Goal: Navigation & Orientation: Understand site structure

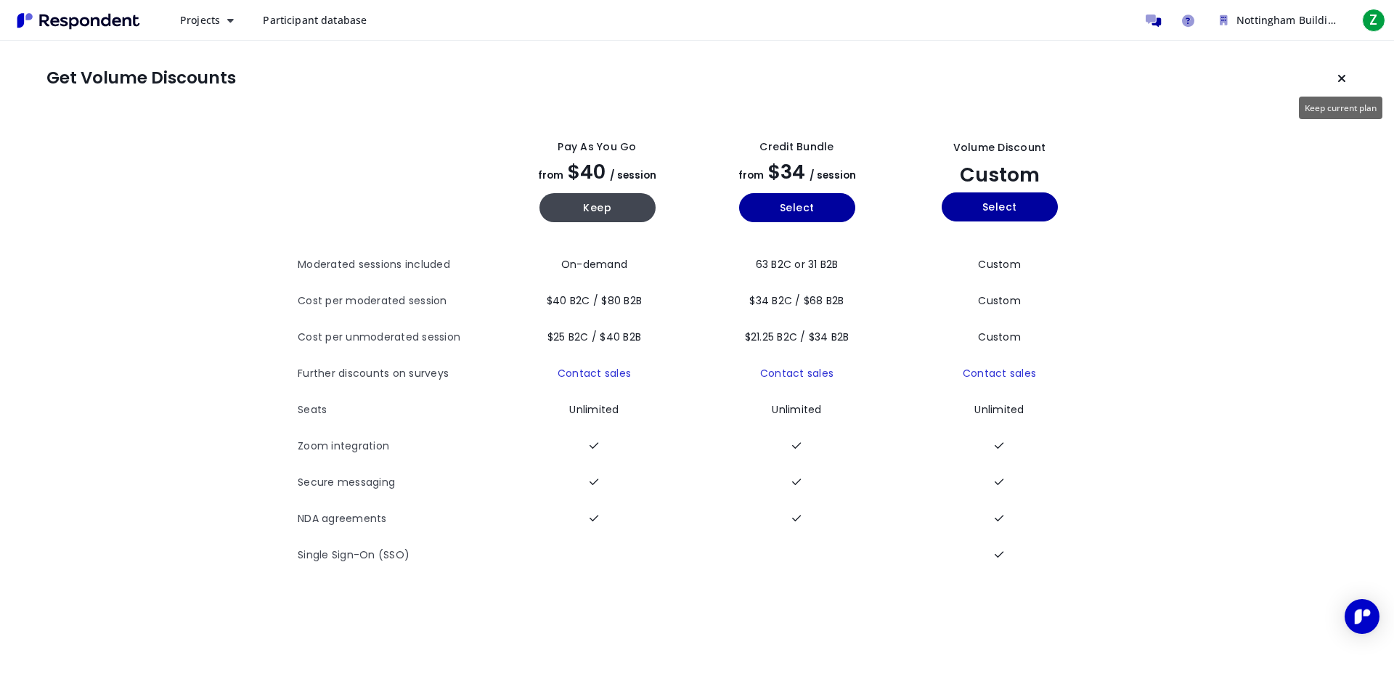
click at [1343, 76] on icon "Keep current plan" at bounding box center [1341, 79] width 9 height 12
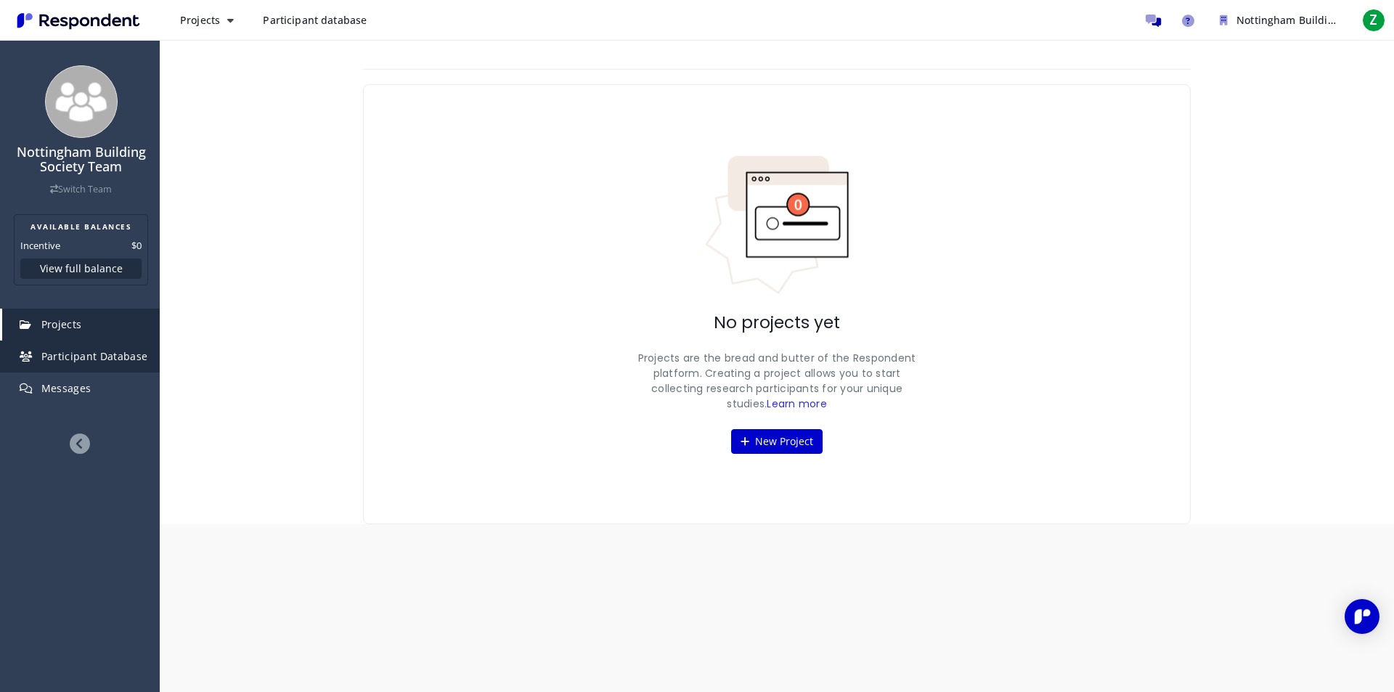
click at [130, 363] on link "Participant Database" at bounding box center [81, 356] width 158 height 32
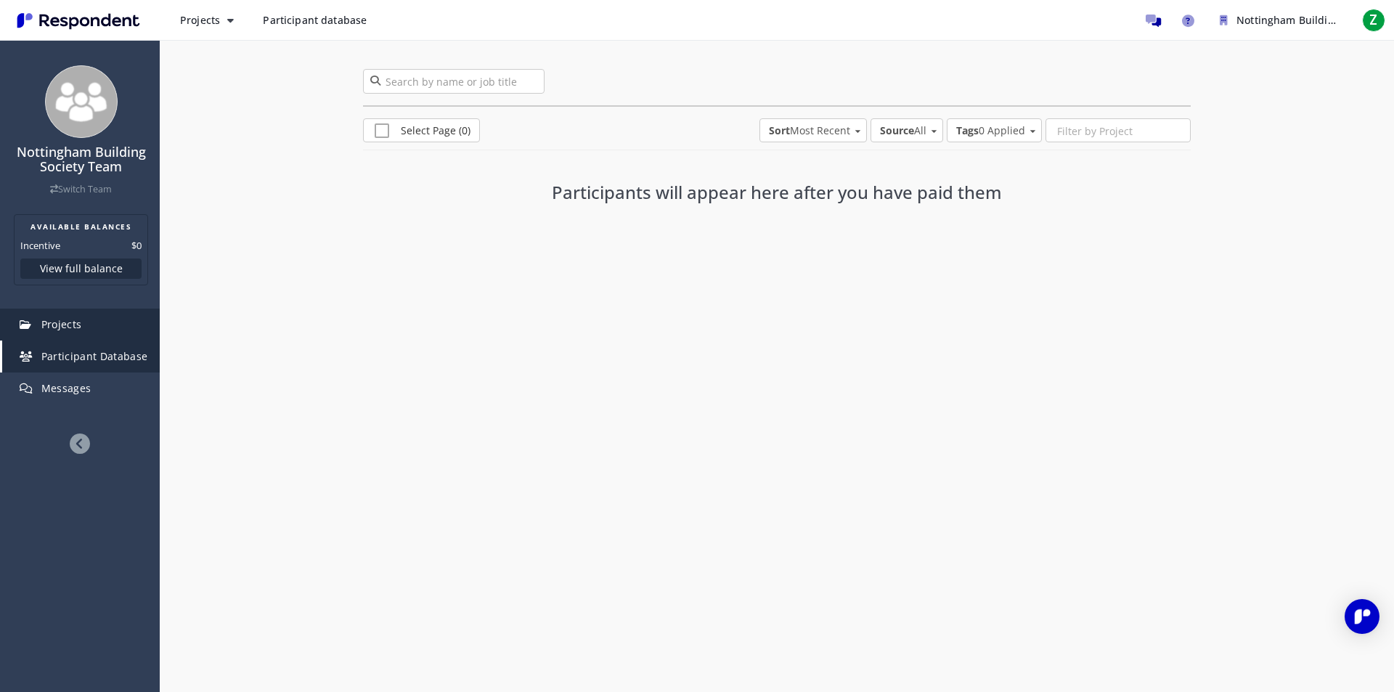
click at [76, 328] on span "Projects" at bounding box center [61, 324] width 41 height 14
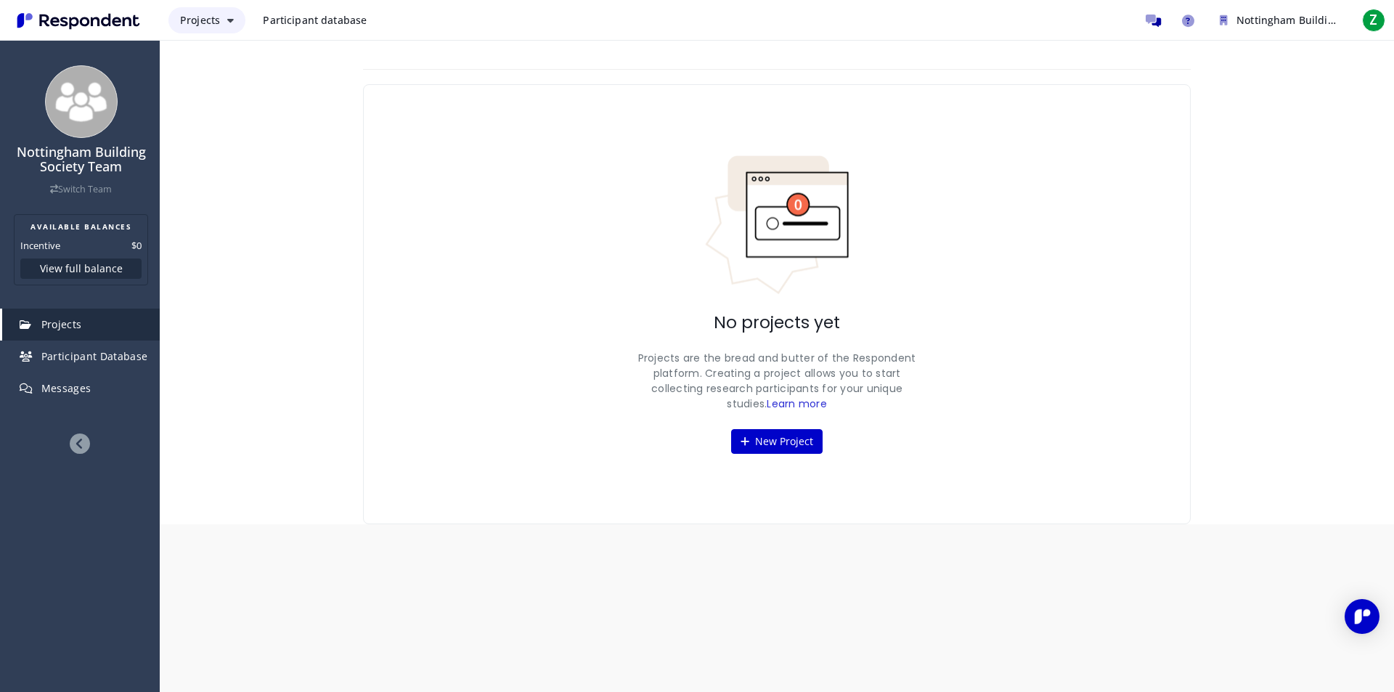
click at [229, 29] on button "Projects" at bounding box center [206, 20] width 77 height 26
click at [240, 96] on link "Projects dashboard" at bounding box center [261, 92] width 186 height 35
click at [227, 12] on button "Projects" at bounding box center [206, 20] width 77 height 26
click at [232, 56] on link "Create project" at bounding box center [261, 56] width 186 height 35
click at [309, 15] on span "Participant database" at bounding box center [315, 20] width 104 height 14
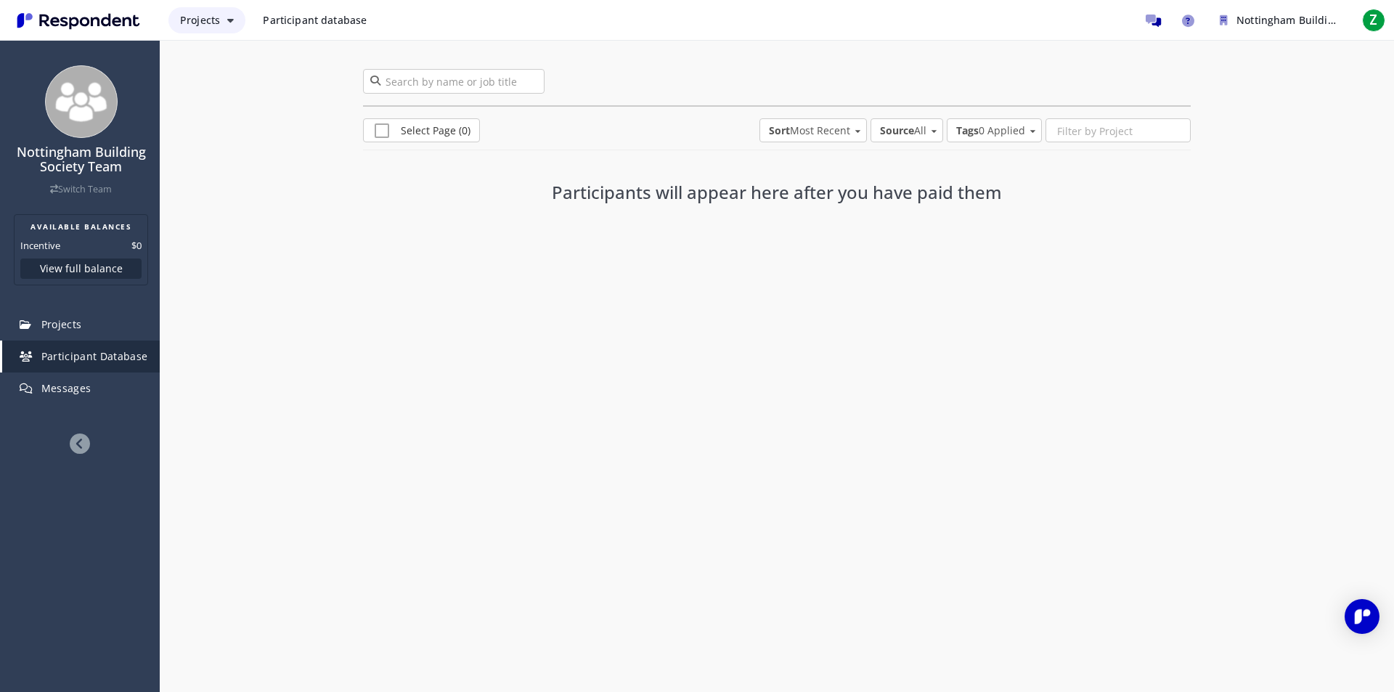
click at [213, 15] on span "Projects" at bounding box center [200, 20] width 40 height 14
click at [267, 62] on link "Create project" at bounding box center [261, 56] width 186 height 35
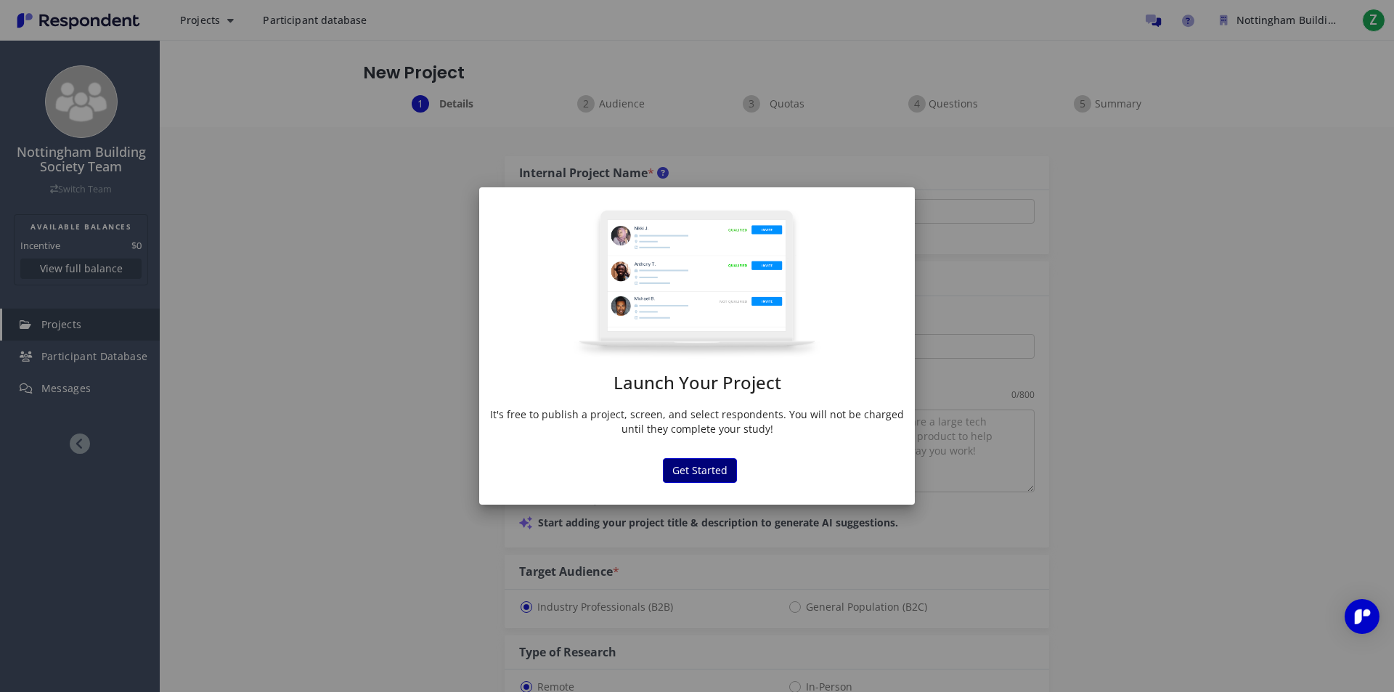
click at [715, 465] on button "Get Started" at bounding box center [700, 470] width 74 height 25
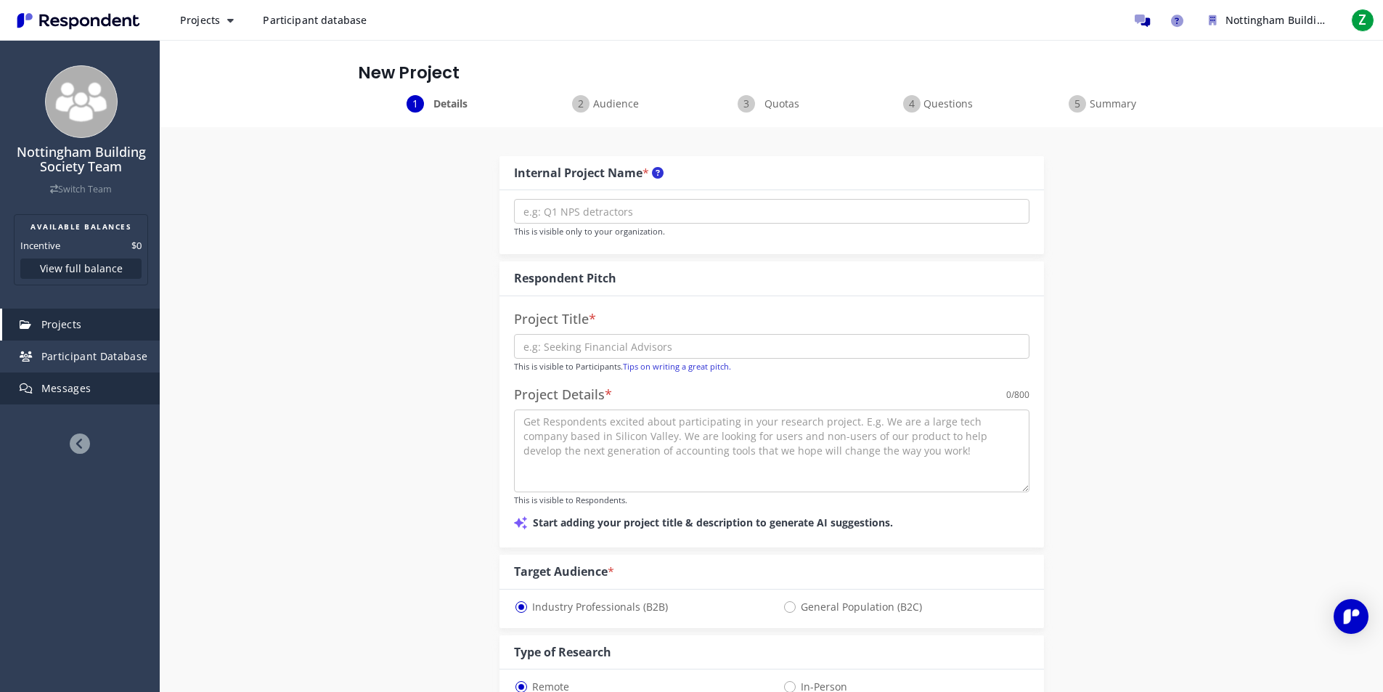
click at [89, 385] on link "Messages" at bounding box center [81, 388] width 158 height 32
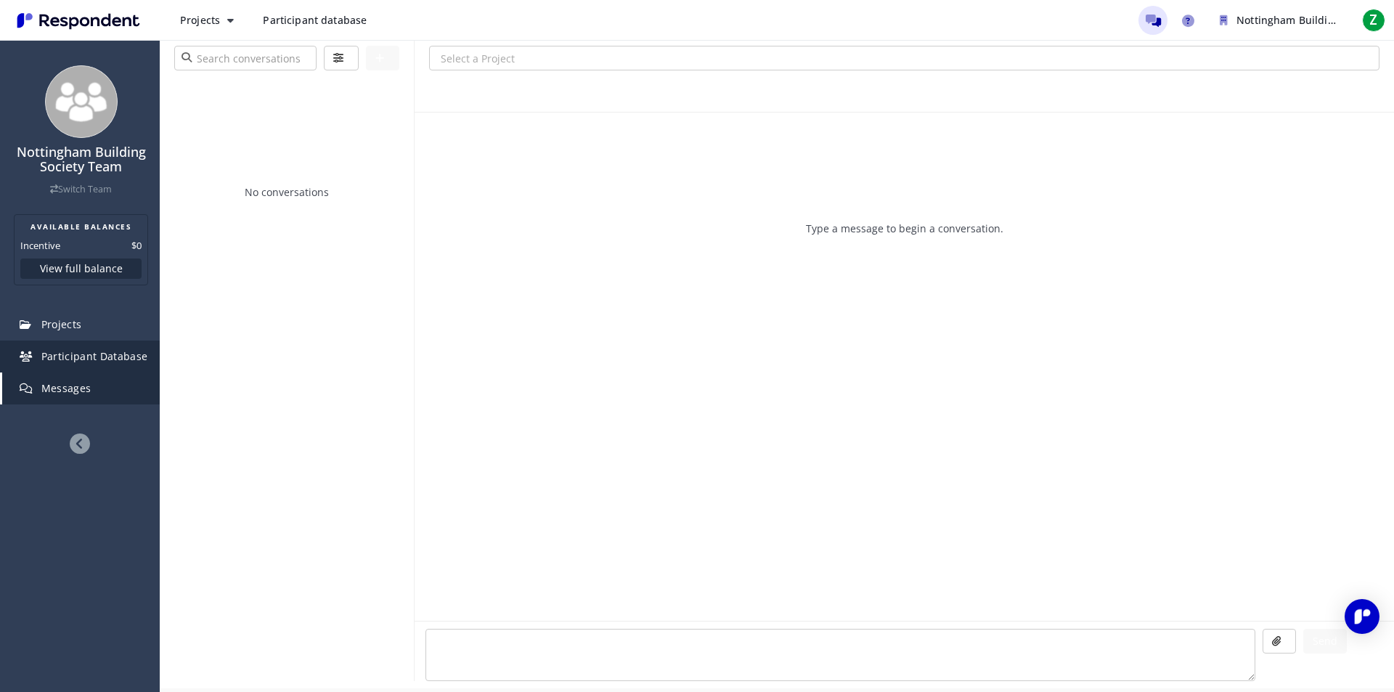
click at [116, 366] on link "Participant Database" at bounding box center [81, 356] width 158 height 32
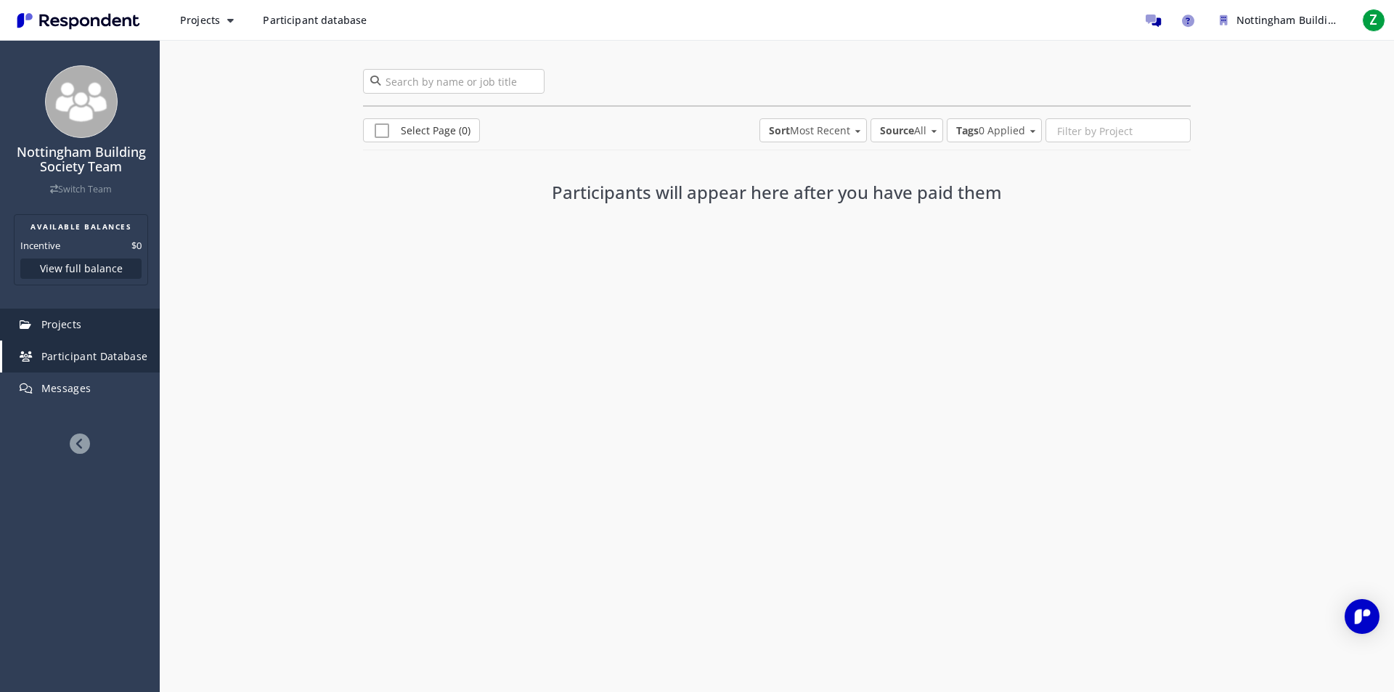
click at [73, 326] on span "Projects" at bounding box center [61, 324] width 41 height 14
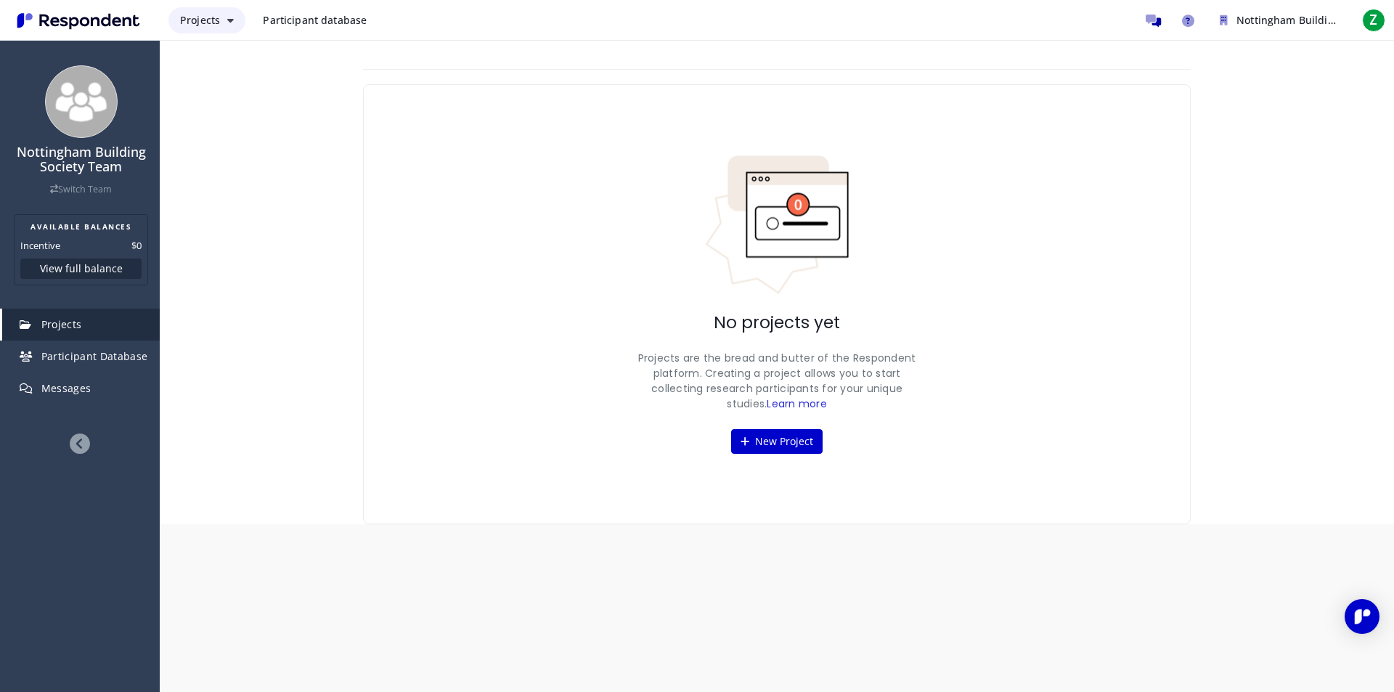
click at [211, 20] on span "Projects" at bounding box center [200, 20] width 40 height 14
click at [98, 264] on md-backdrop at bounding box center [697, 346] width 1394 height 692
click at [94, 187] on link "Switch Team" at bounding box center [81, 189] width 62 height 12
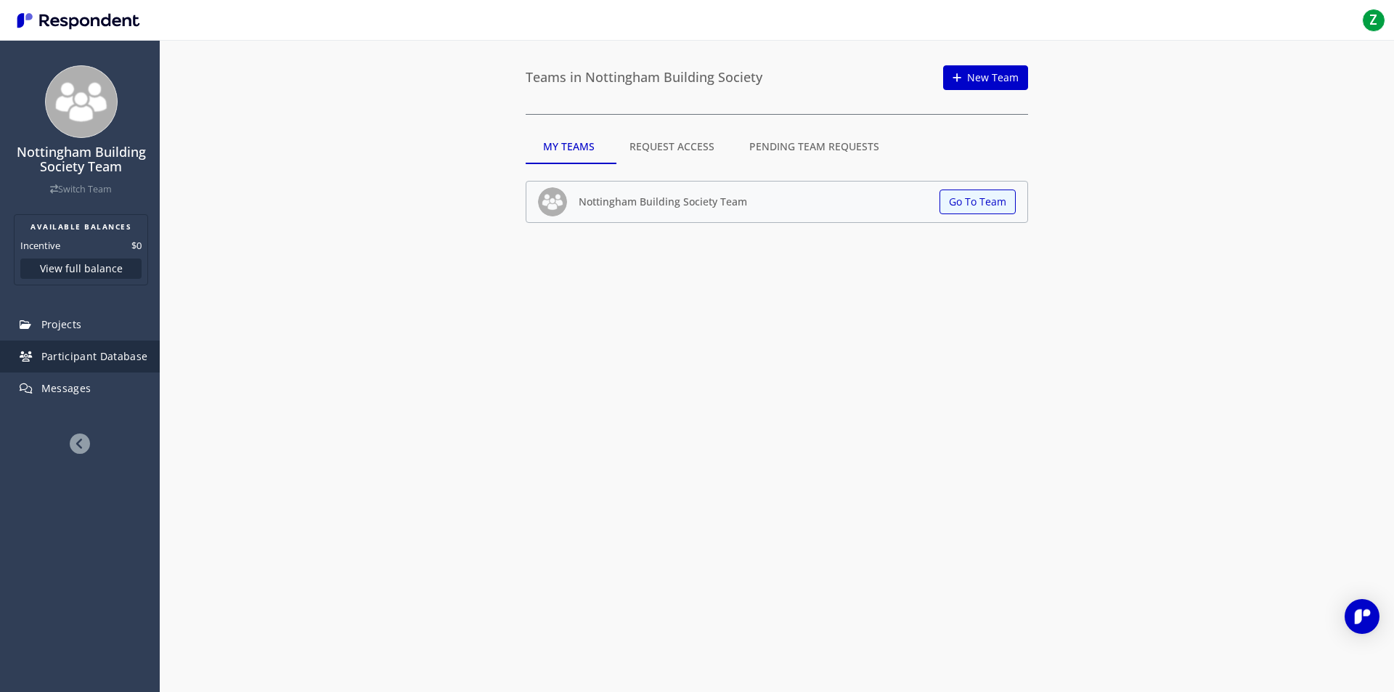
click at [69, 356] on span "Participant Database" at bounding box center [94, 356] width 107 height 14
click at [71, 448] on icon at bounding box center [80, 443] width 20 height 20
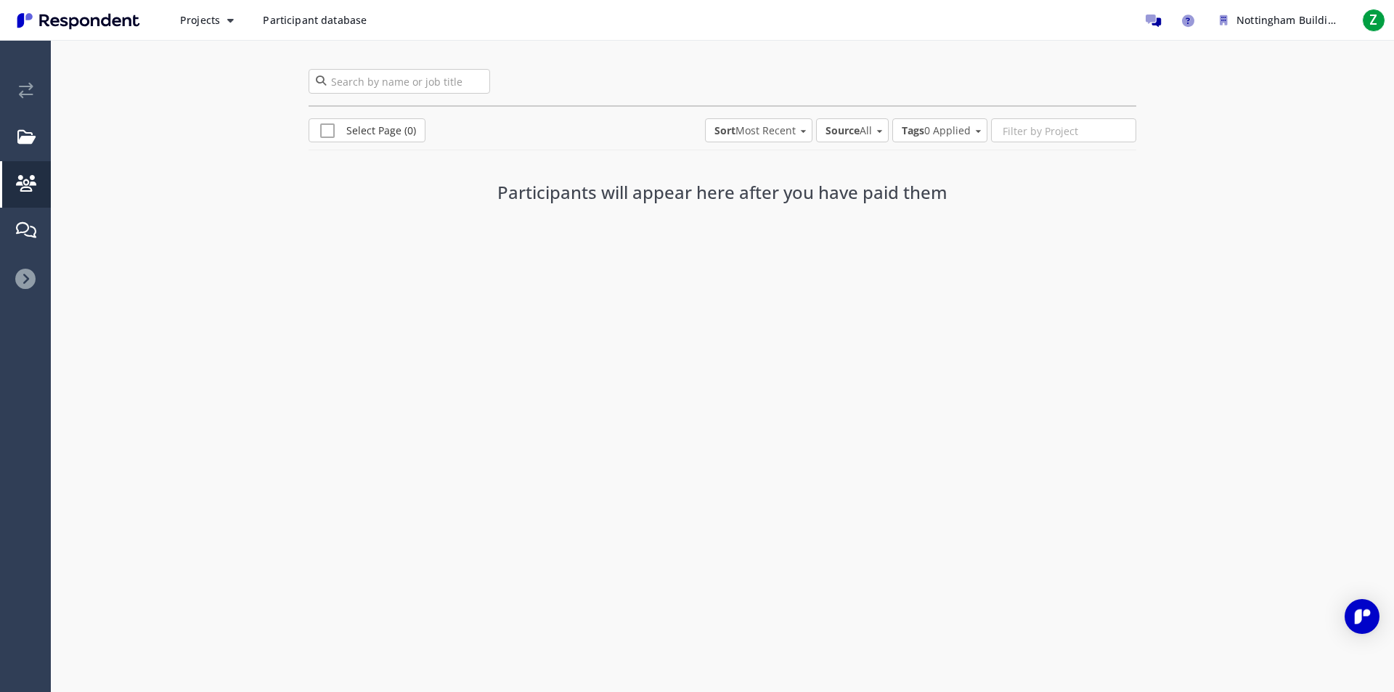
click at [29, 286] on icon at bounding box center [25, 279] width 20 height 20
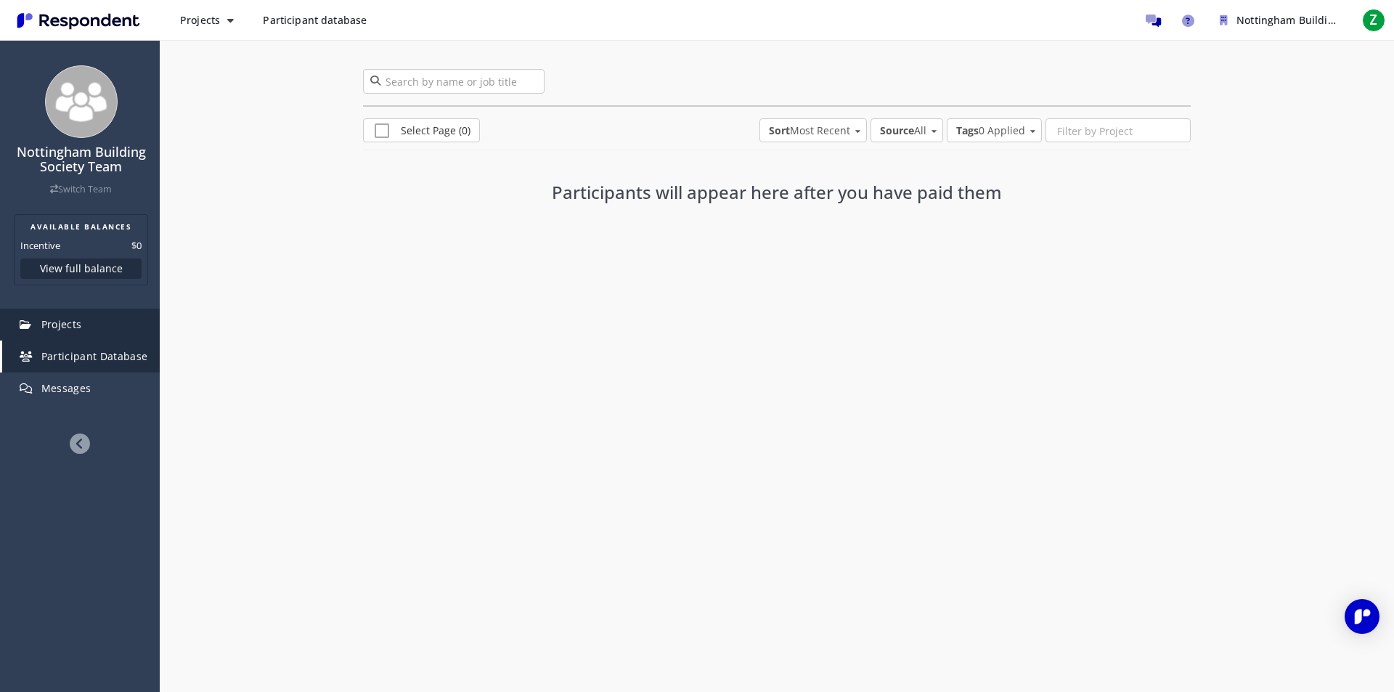
click at [78, 333] on link "Projects" at bounding box center [81, 325] width 158 height 32
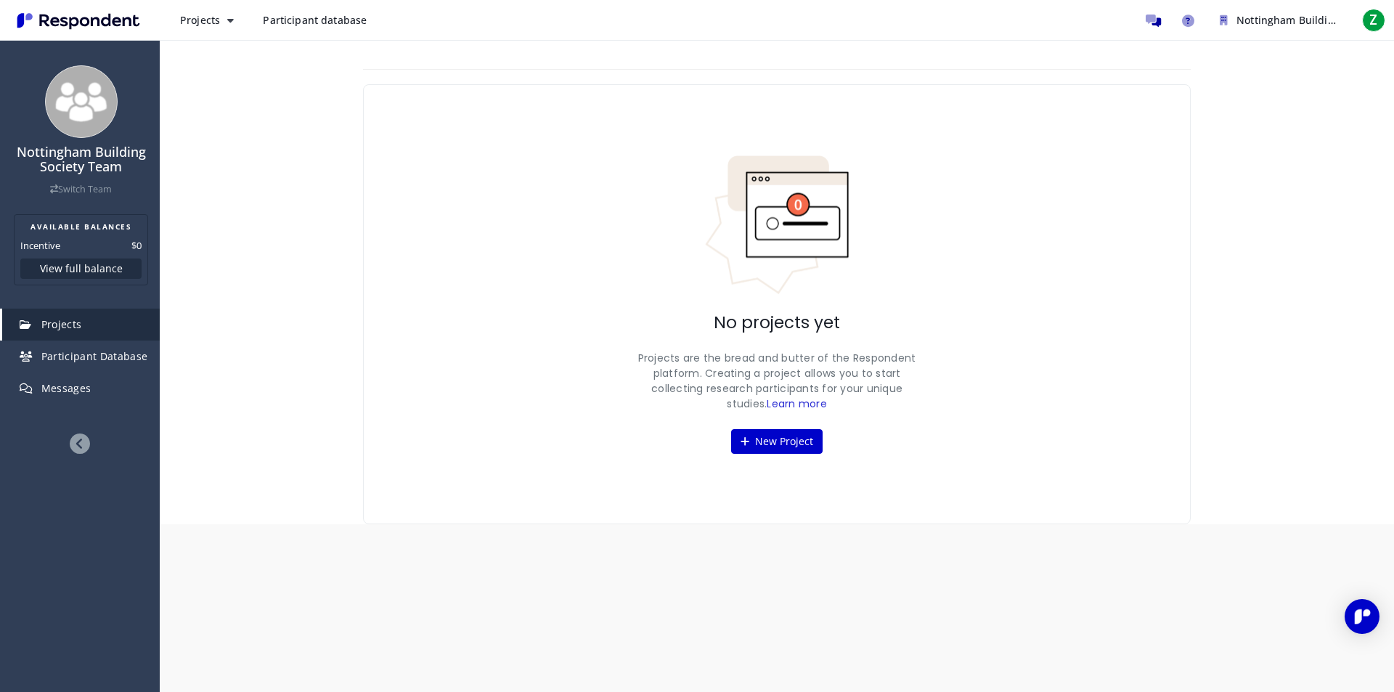
click at [322, 30] on link "Participant database" at bounding box center [314, 20] width 127 height 26
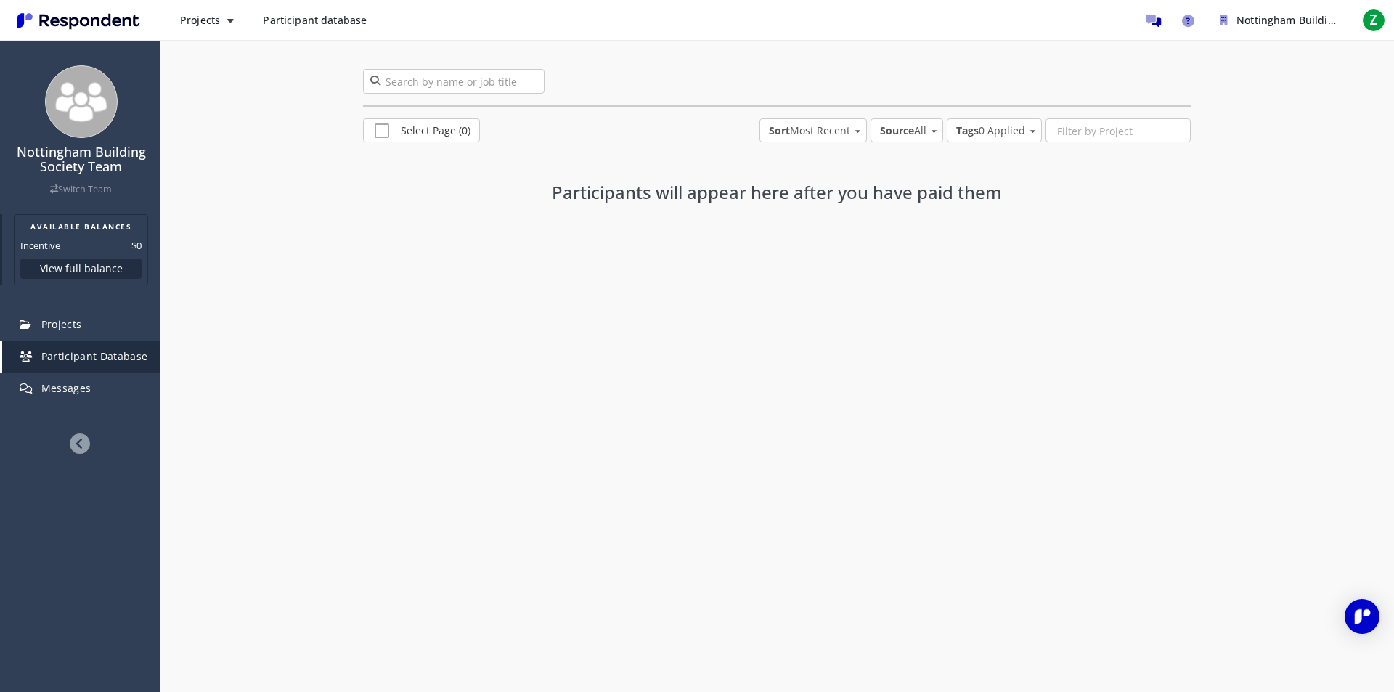
click at [92, 272] on button "View full balance" at bounding box center [80, 268] width 121 height 20
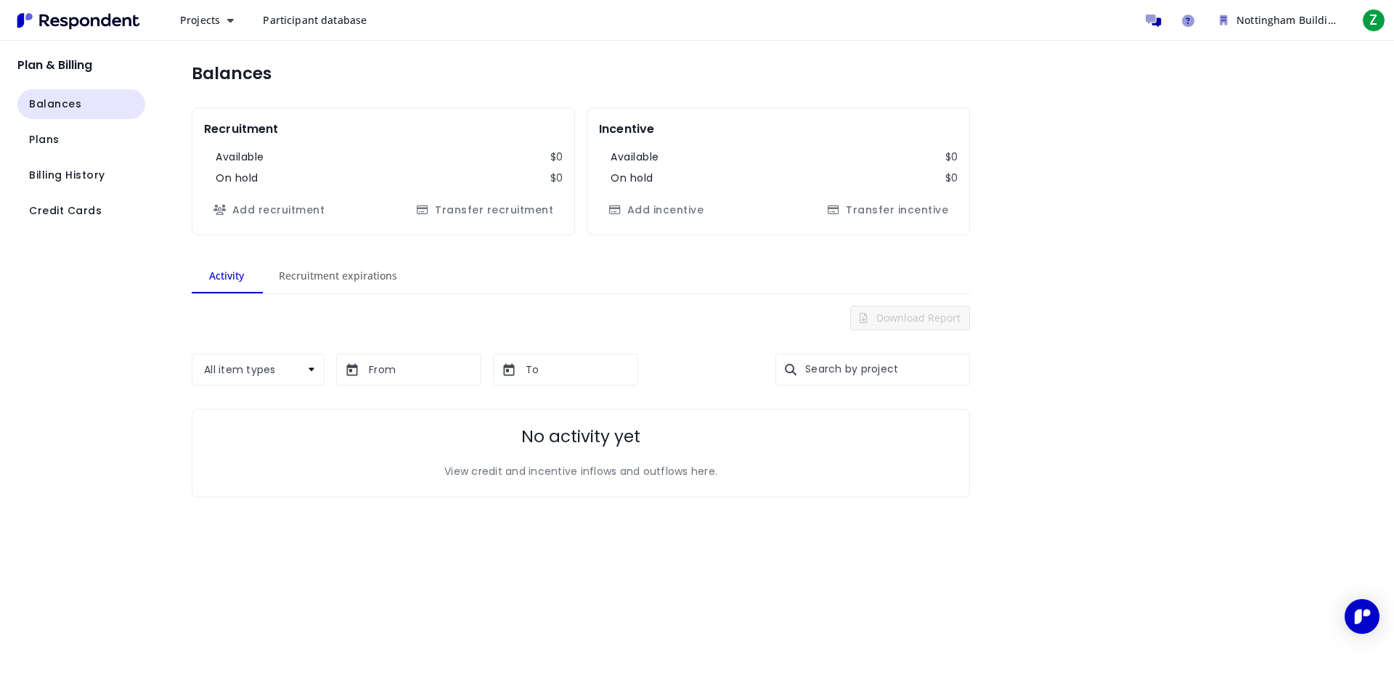
click at [47, 30] on img "Main navigation" at bounding box center [79, 21] width 134 height 24
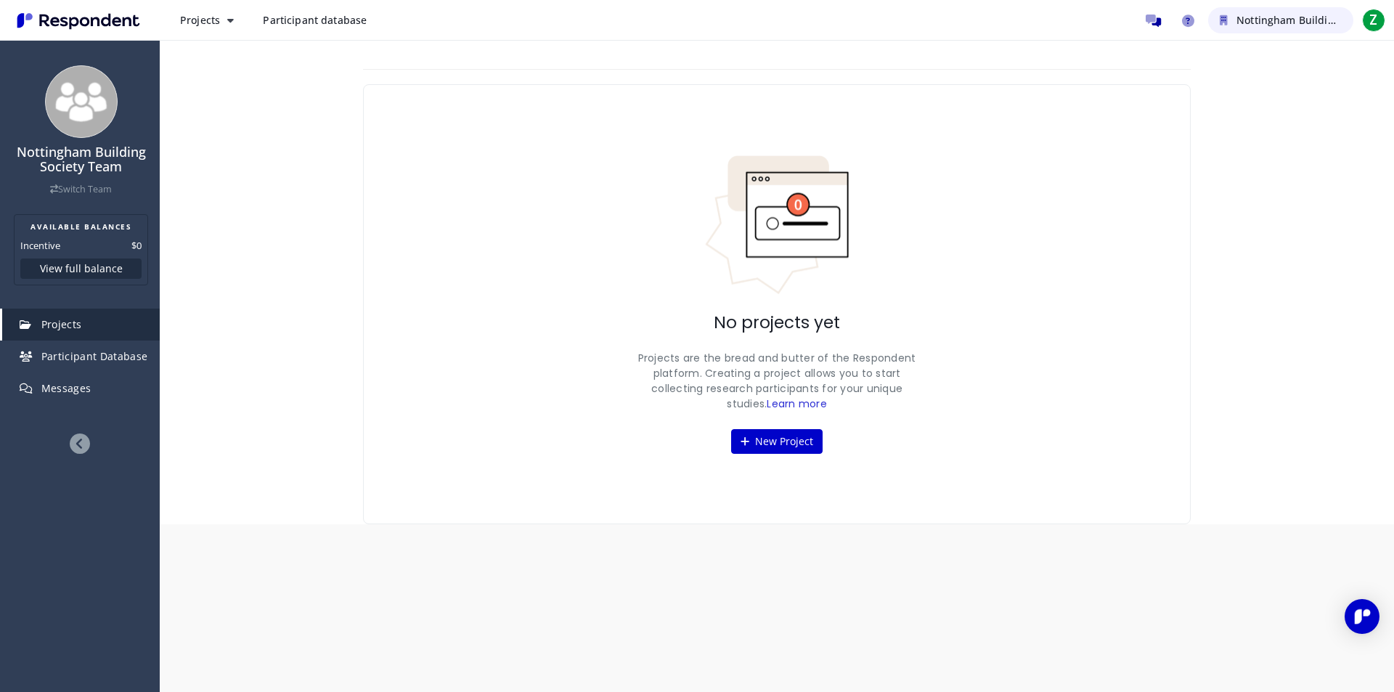
click at [1273, 23] on span "Nottingham Building Society Team" at bounding box center [1321, 20] width 171 height 14
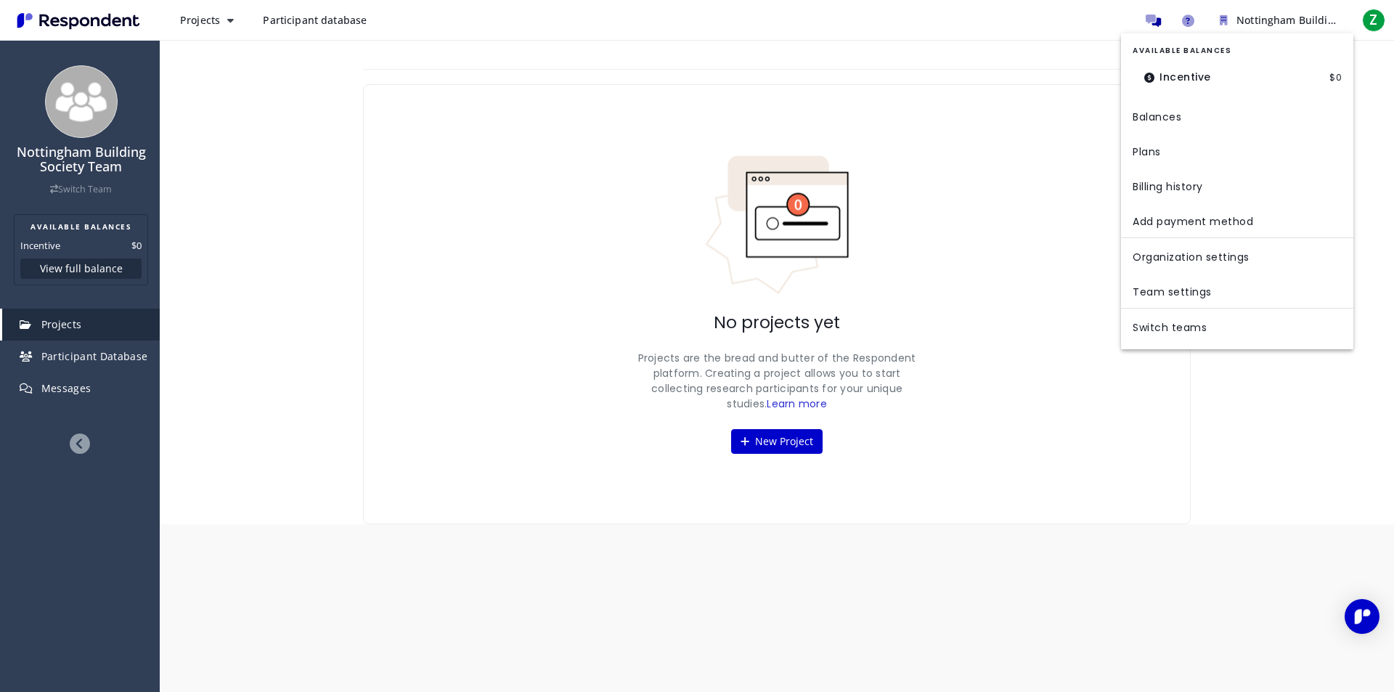
click at [432, 182] on md-backdrop at bounding box center [697, 346] width 1394 height 692
